Goal: Task Accomplishment & Management: Manage account settings

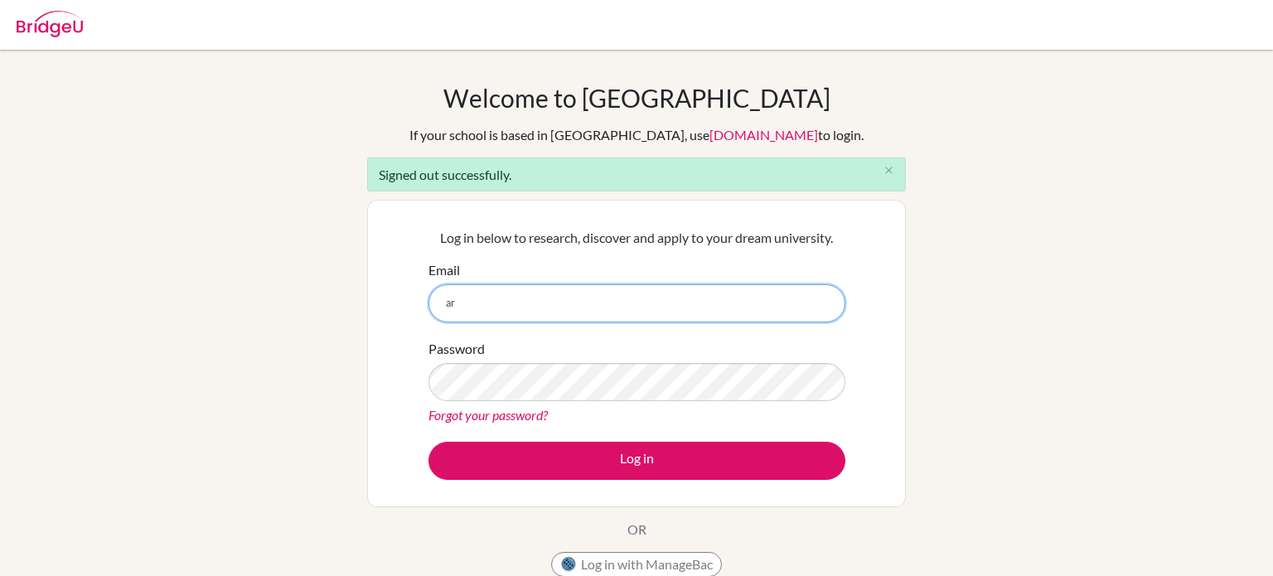
type input "[PERSON_NAME][EMAIL_ADDRESS][DOMAIN_NAME]"
click at [428, 442] on button "Log in" at bounding box center [636, 461] width 417 height 38
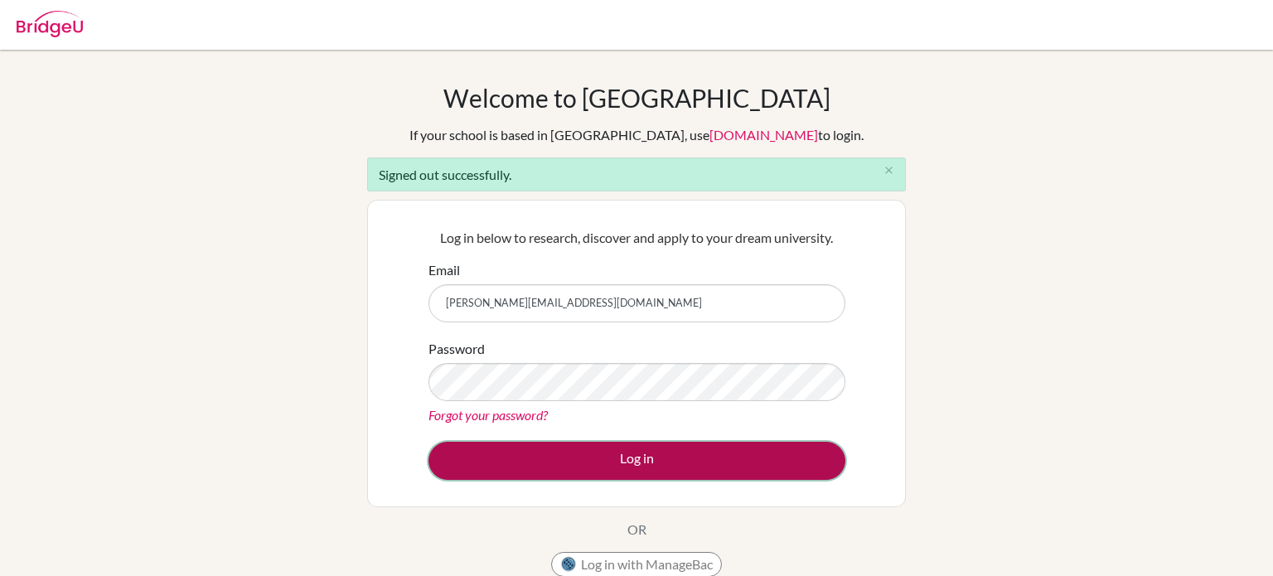
click at [514, 462] on button "Log in" at bounding box center [636, 461] width 417 height 38
